Goal: Find contact information: Find contact information

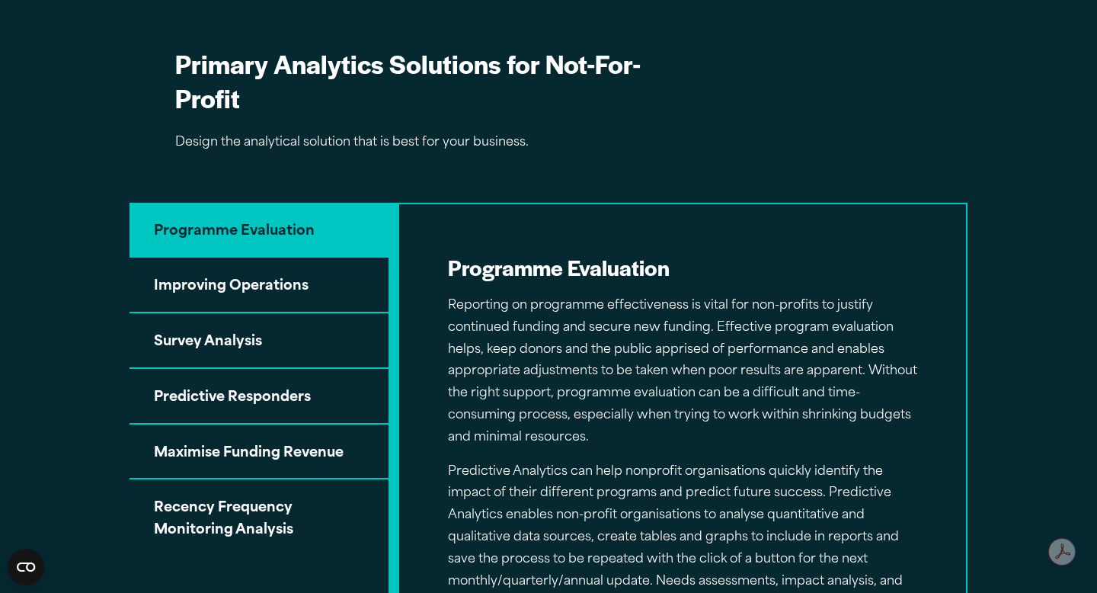
scroll to position [1387, 0]
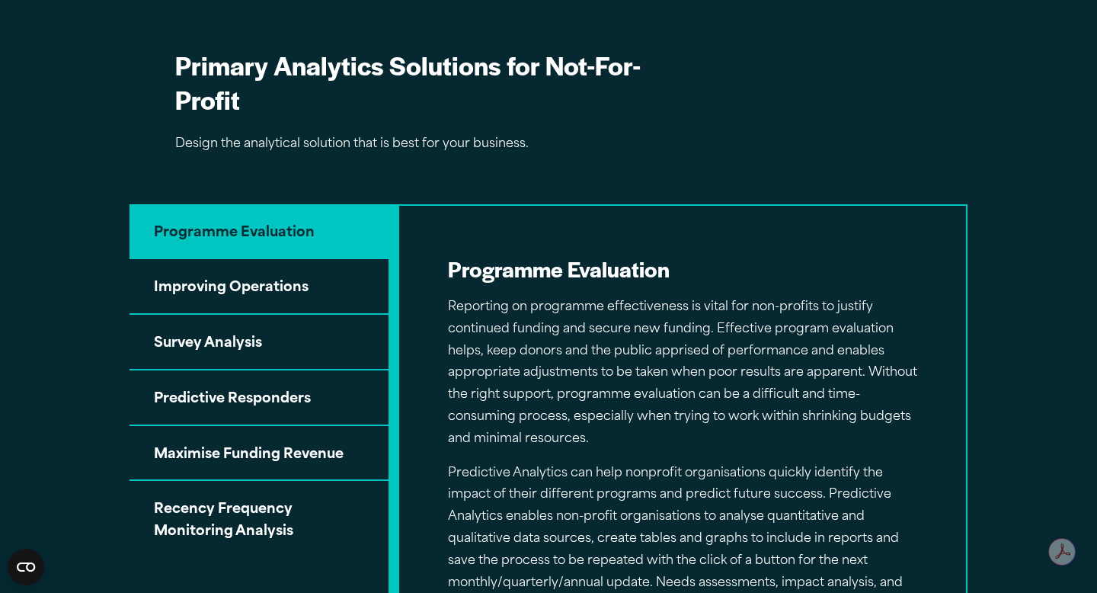
click at [311, 296] on button "Improving Operations" at bounding box center [259, 287] width 259 height 56
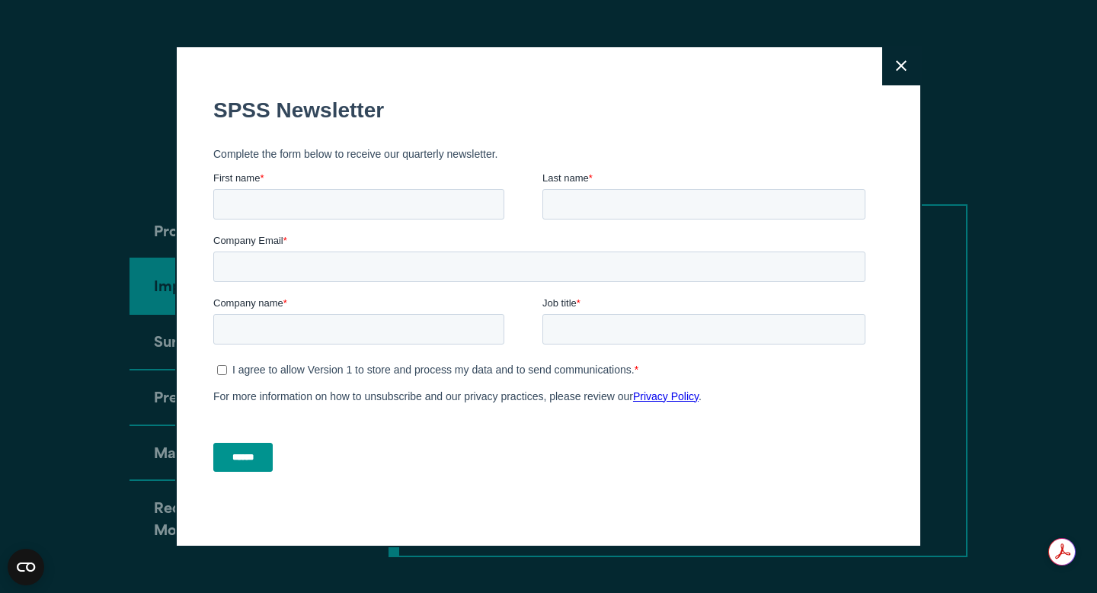
click at [909, 63] on button "Close" at bounding box center [901, 66] width 38 height 38
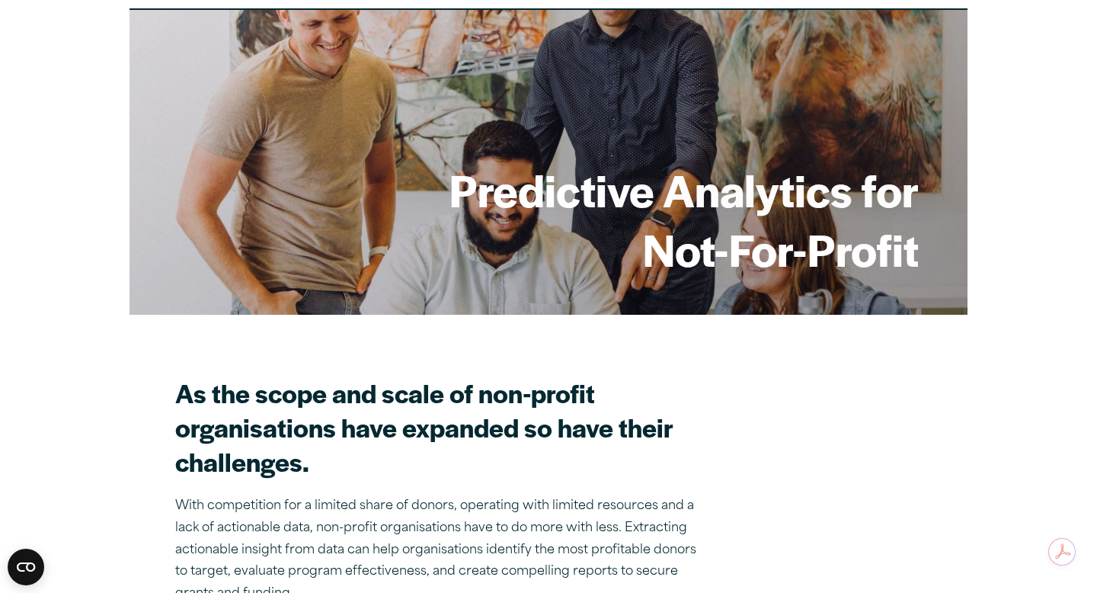
scroll to position [0, 0]
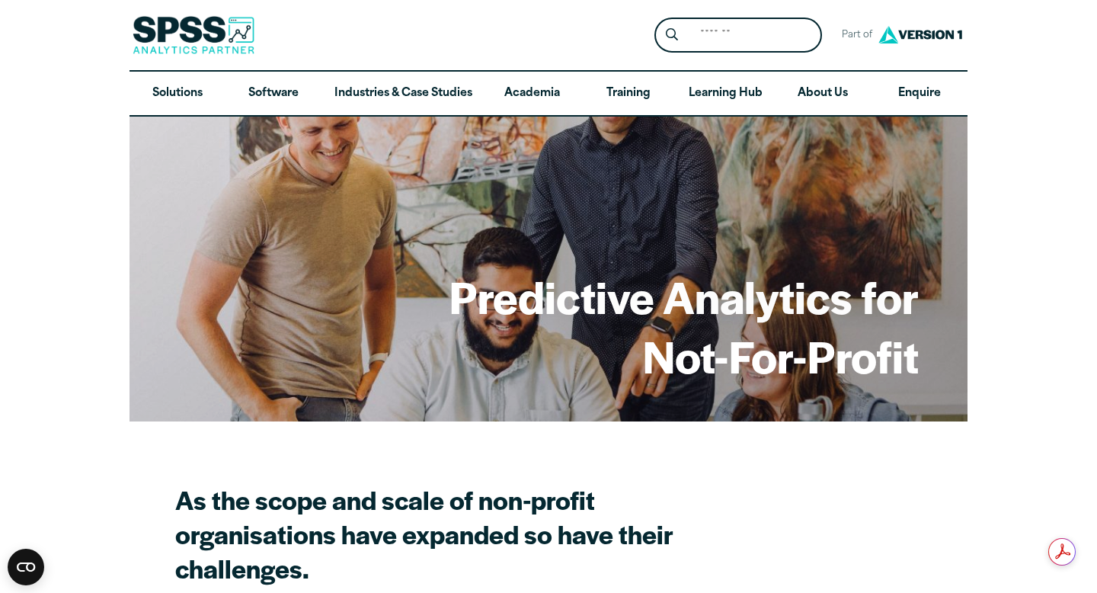
click at [916, 36] on img at bounding box center [920, 35] width 91 height 28
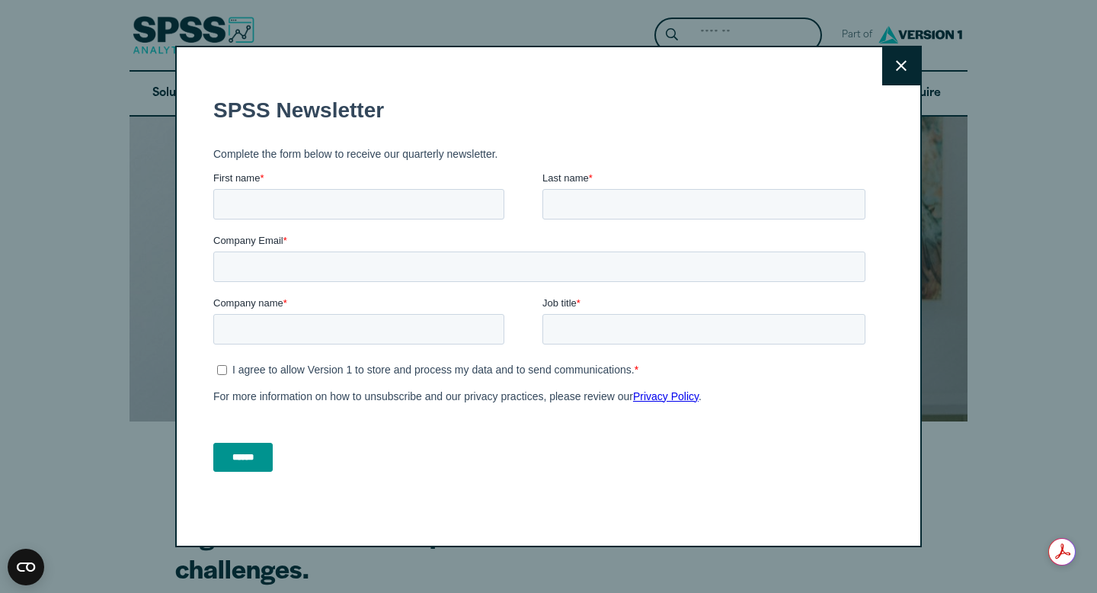
click at [898, 75] on button "Close" at bounding box center [901, 66] width 38 height 38
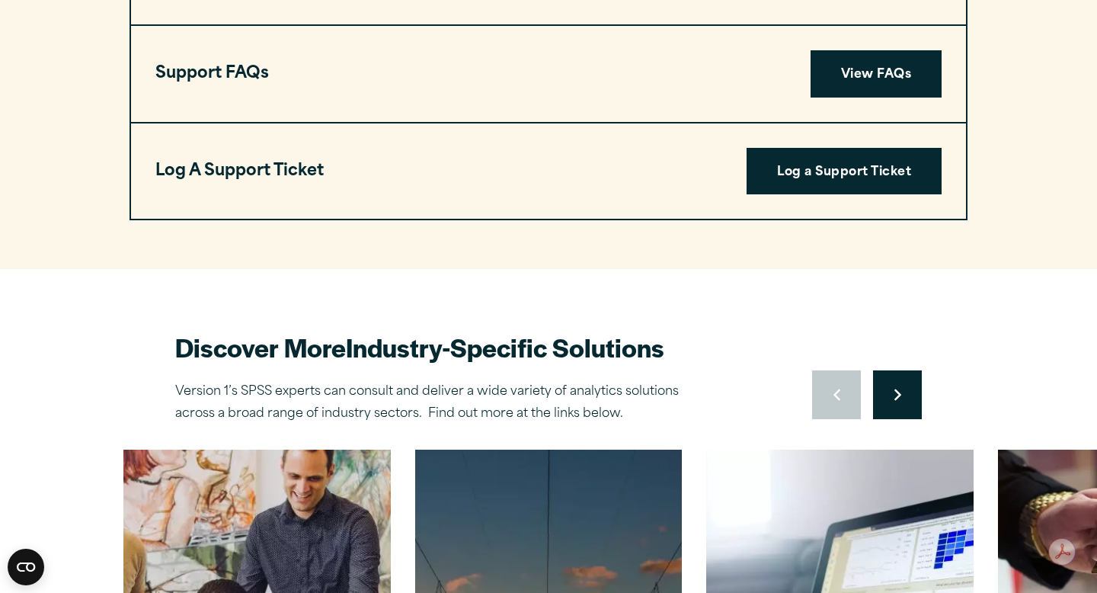
scroll to position [5898, 0]
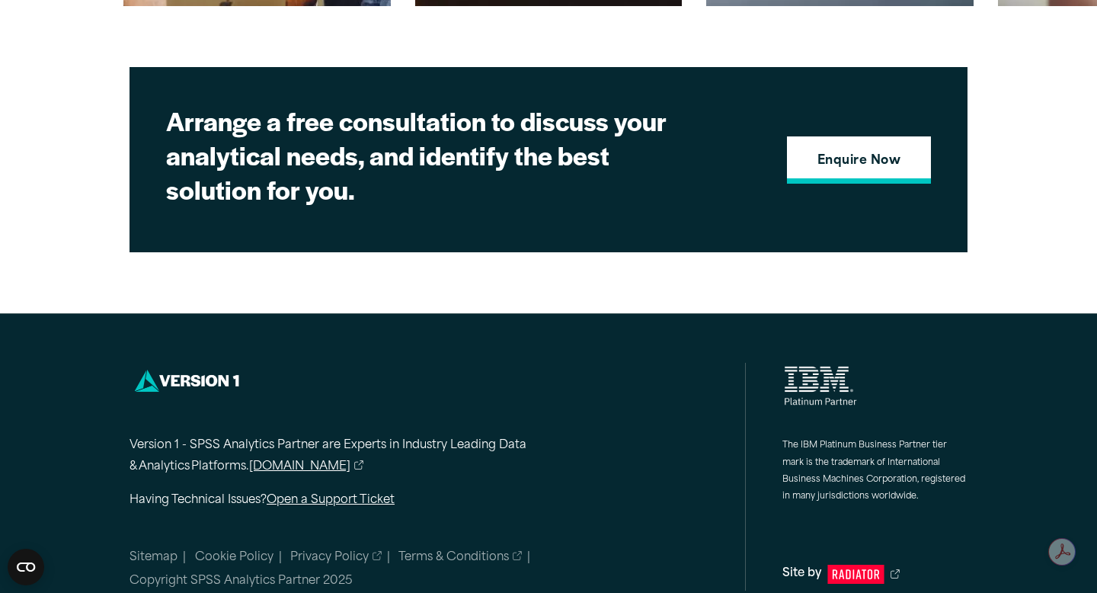
click at [876, 152] on strong "Enquire Now" at bounding box center [859, 162] width 83 height 20
